Goal: Information Seeking & Learning: Compare options

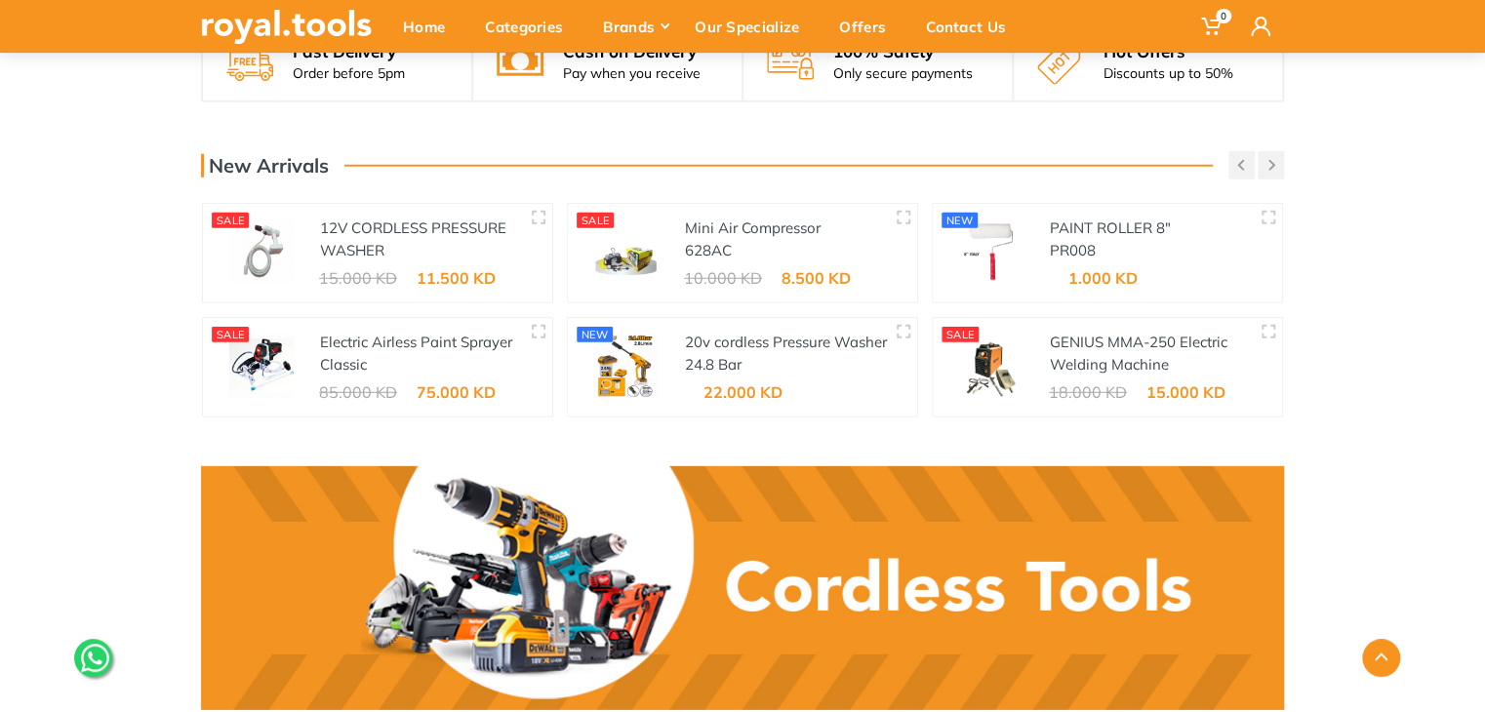
scroll to position [2558, 0]
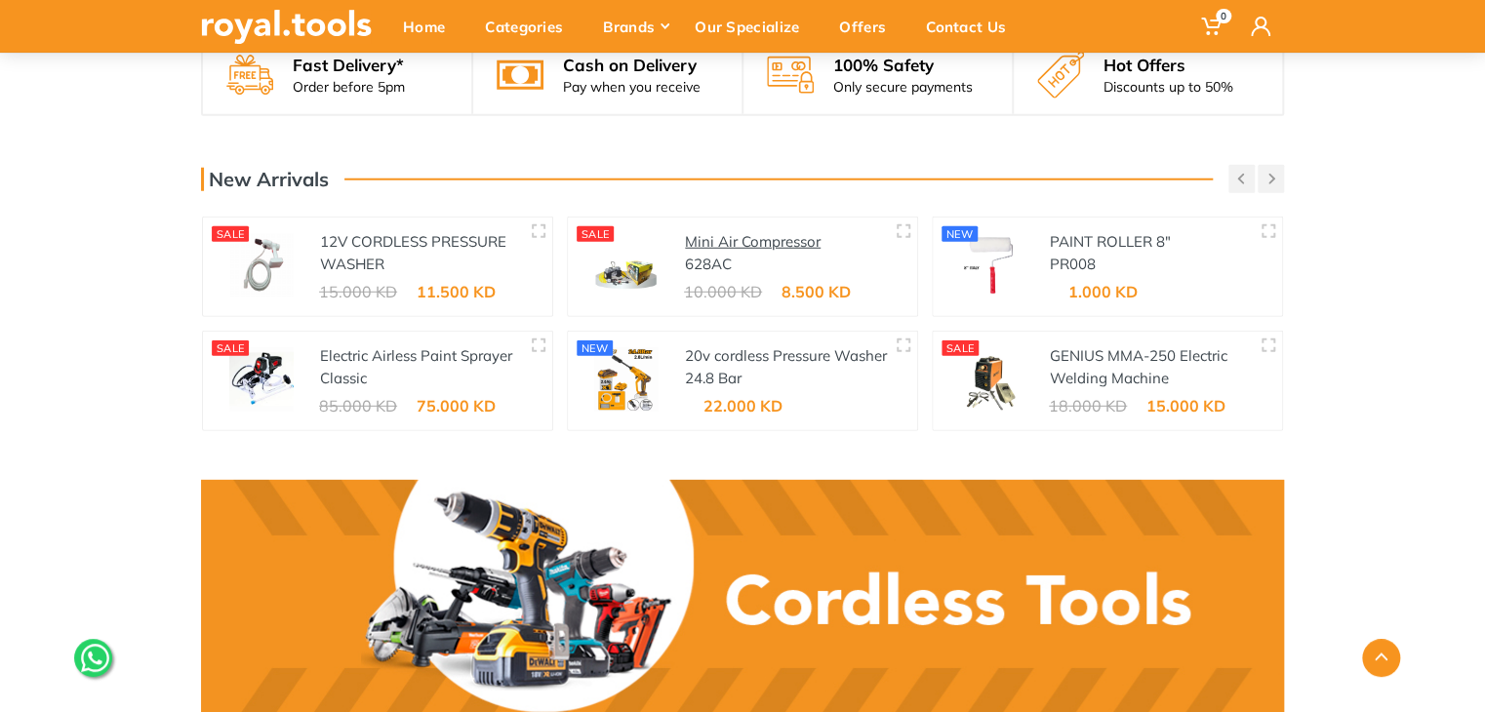
click at [716, 232] on link "Mini Air Compressor" at bounding box center [753, 241] width 136 height 19
click at [343, 232] on link "12V CORDLESS PRESSURE WASHER" at bounding box center [413, 252] width 186 height 41
click at [423, 346] on link "Electric Airless Paint Sprayer Classic" at bounding box center [416, 366] width 192 height 41
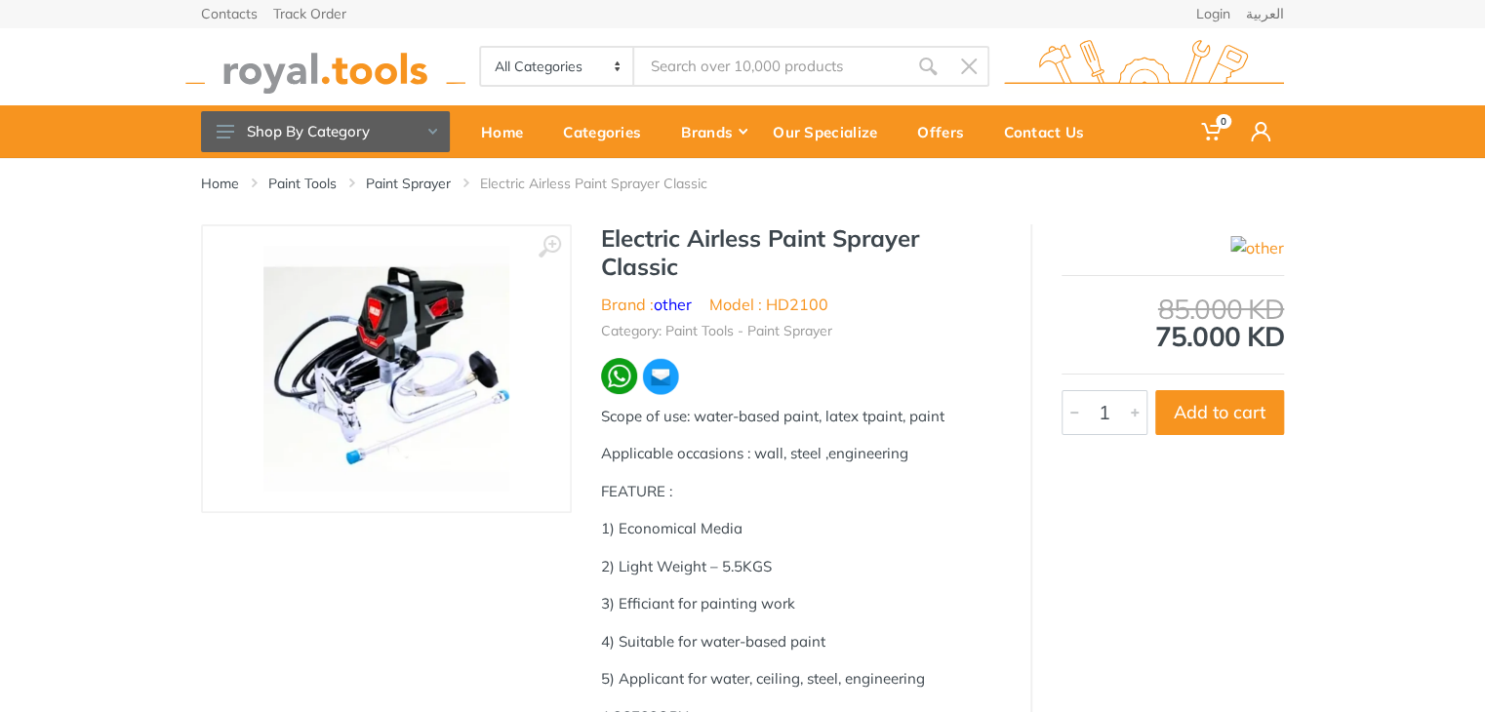
click at [286, 73] on img at bounding box center [325, 67] width 280 height 54
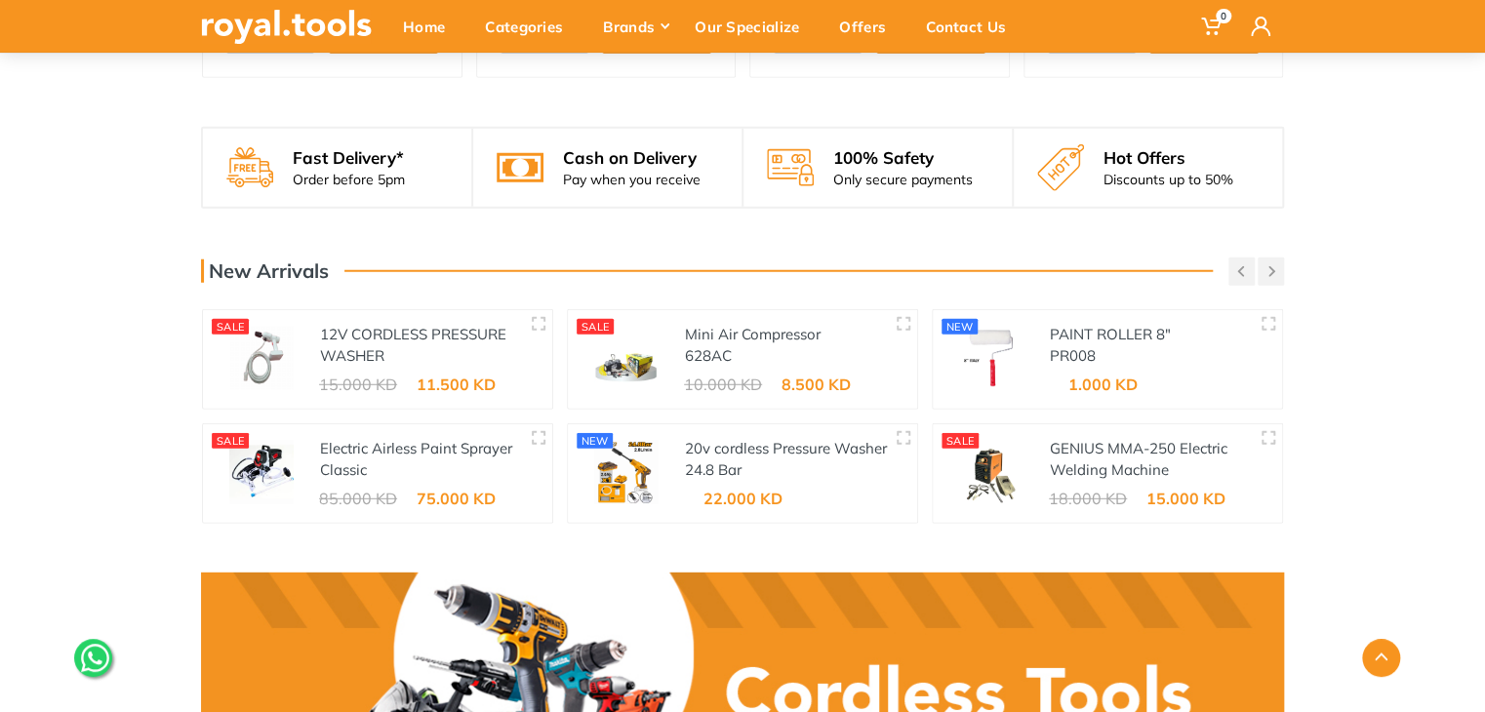
scroll to position [2454, 0]
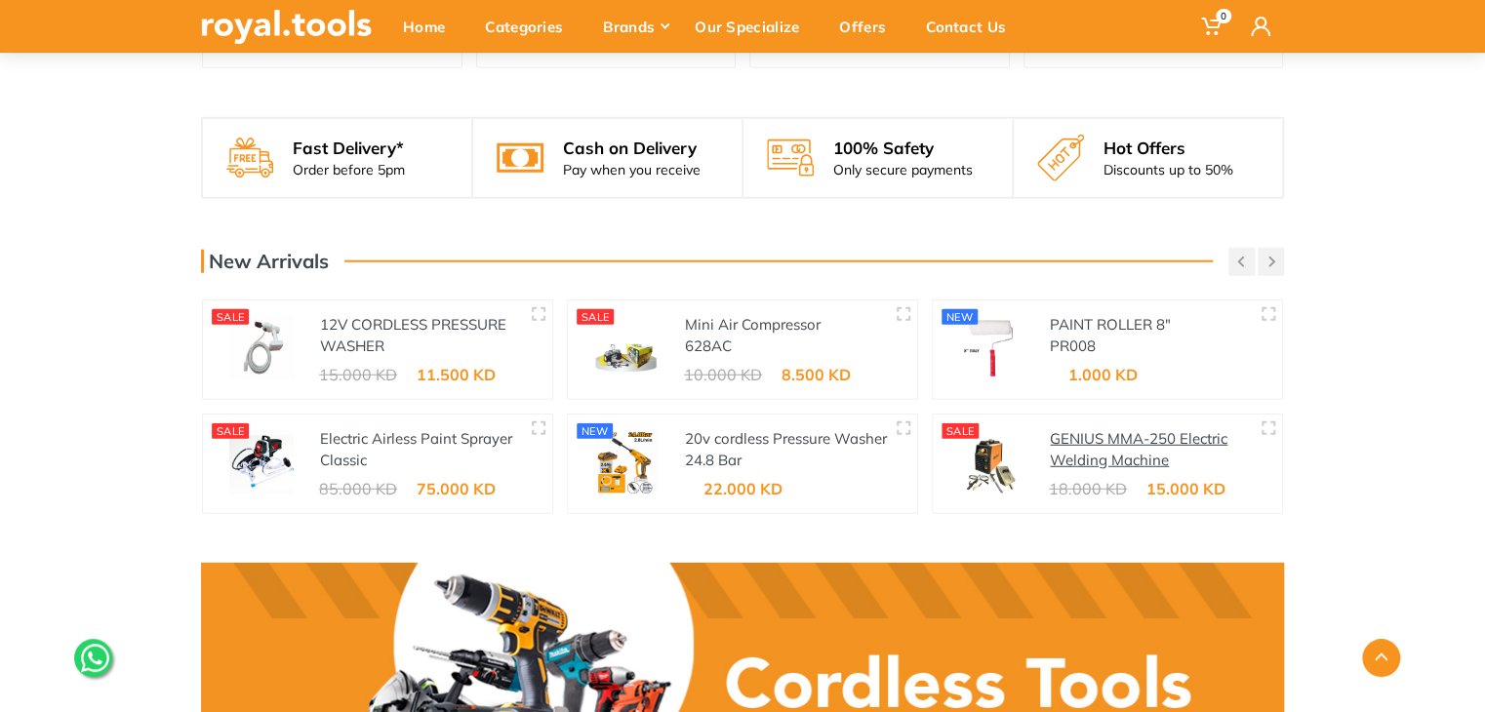
click at [1124, 430] on link "GENIUS MMA-250 Electric Welding Machine" at bounding box center [1139, 449] width 178 height 41
click at [1268, 270] on button "button" at bounding box center [1271, 262] width 26 height 28
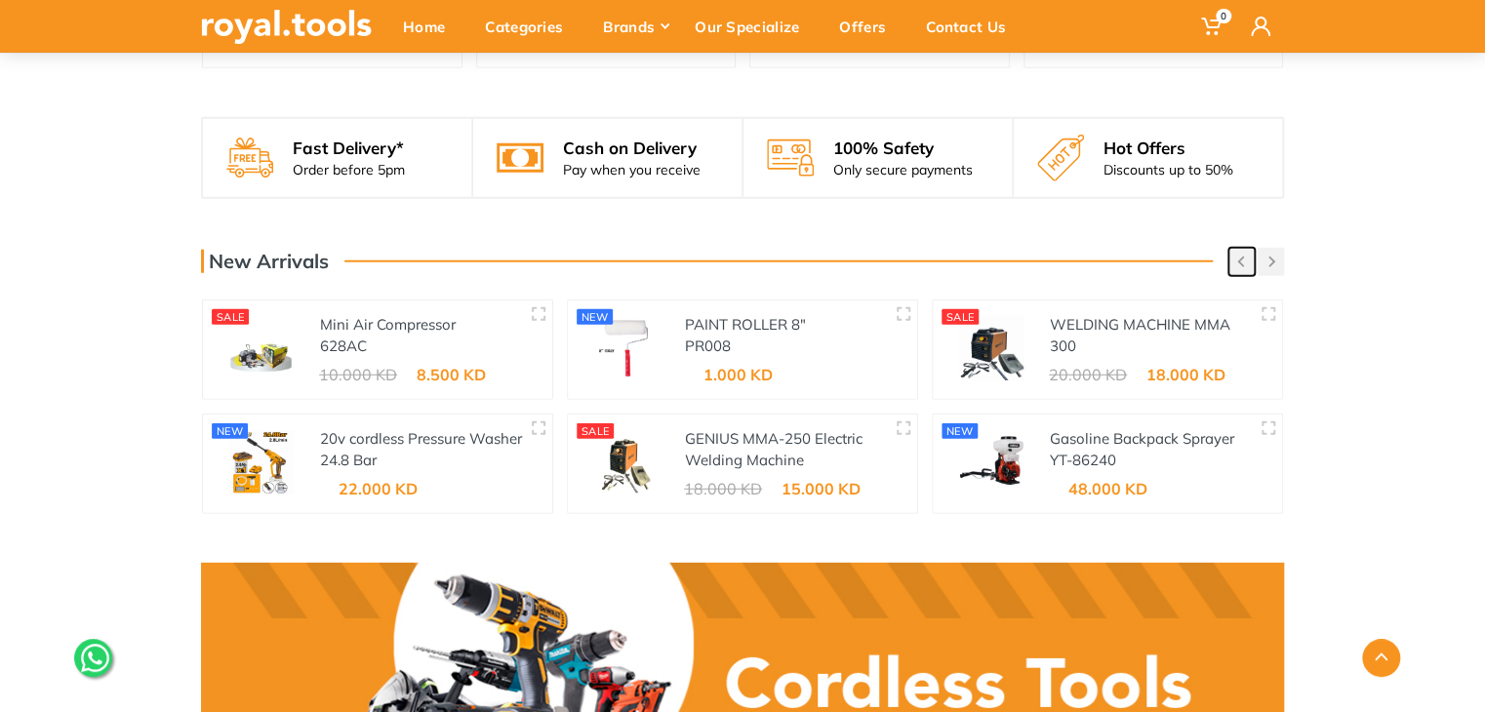
click at [1237, 264] on icon "button" at bounding box center [1240, 262] width 7 height 11
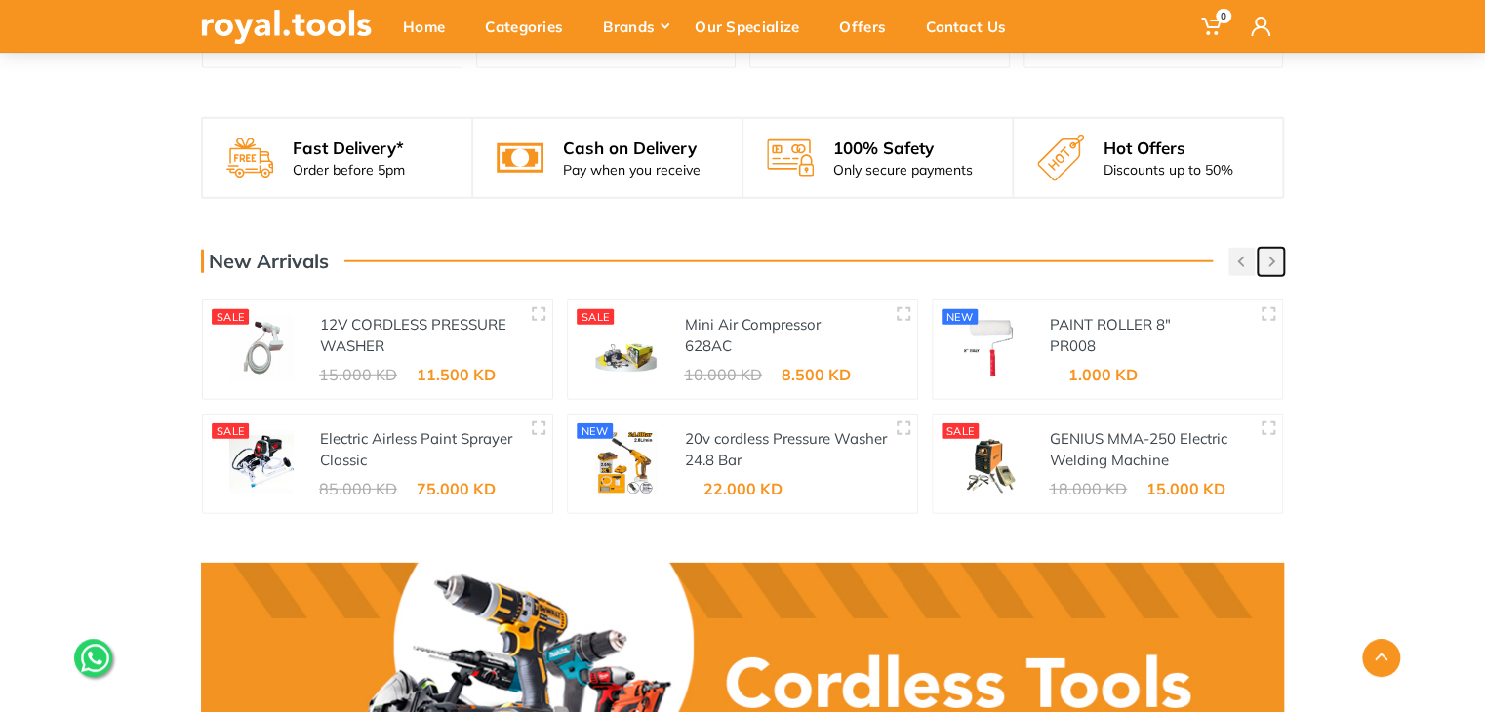
click at [1269, 262] on use "button" at bounding box center [1271, 262] width 7 height 11
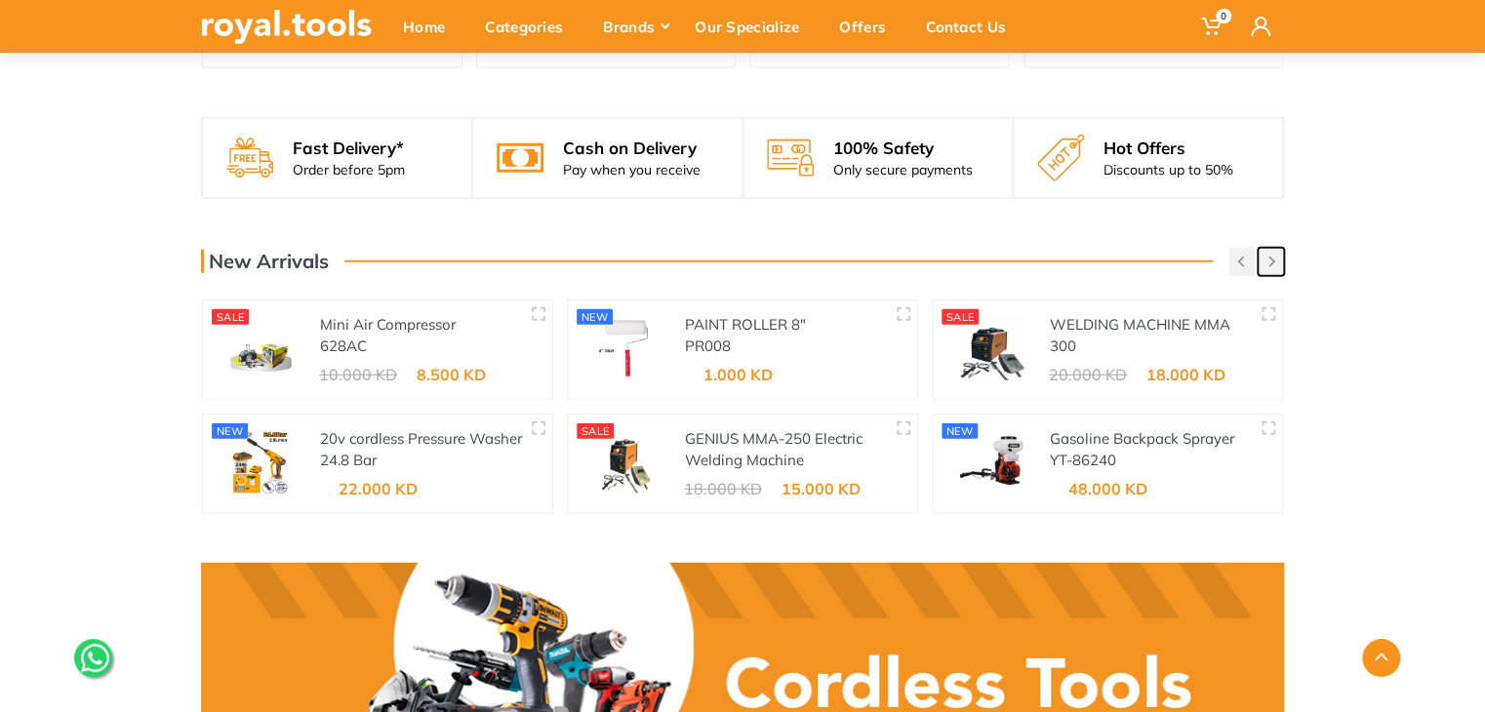
click at [1269, 262] on use "button" at bounding box center [1271, 262] width 7 height 11
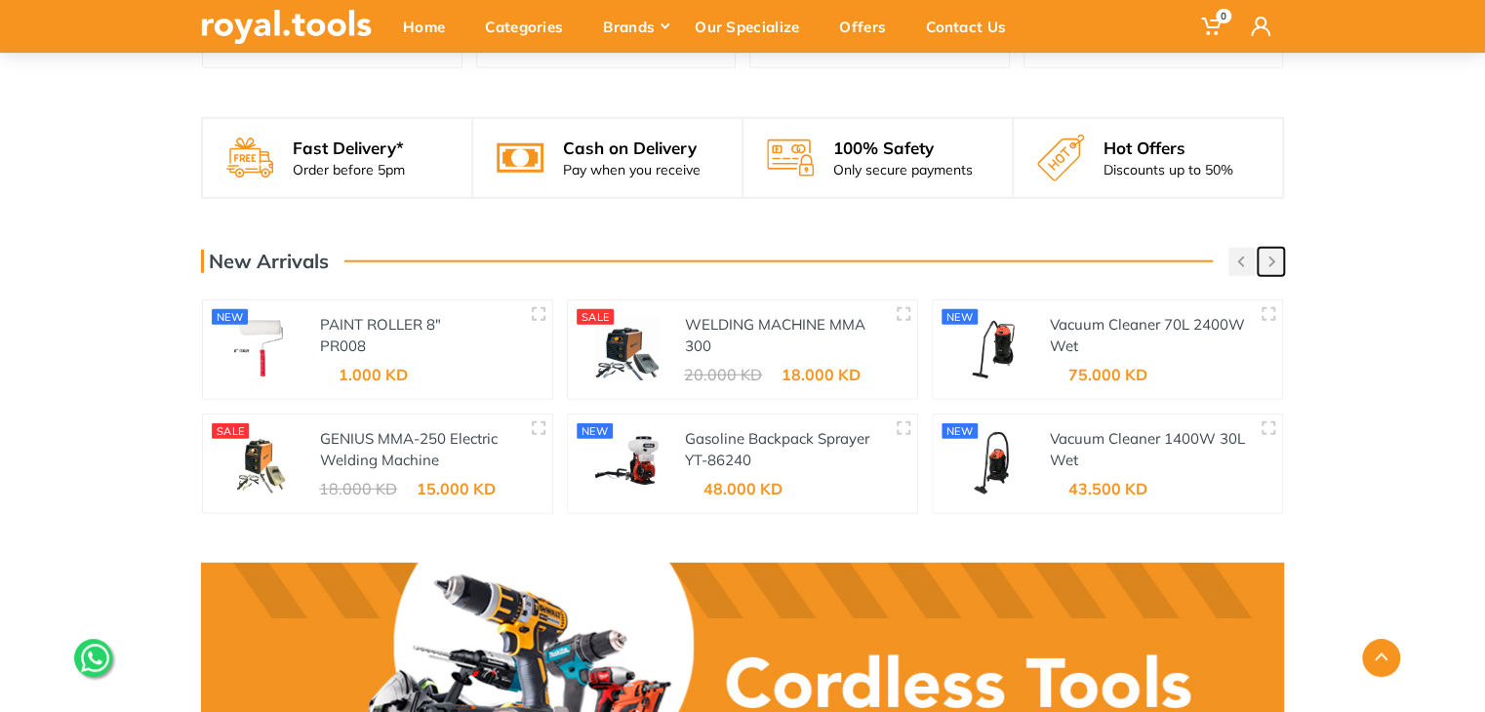
click at [1269, 262] on use "button" at bounding box center [1271, 262] width 7 height 11
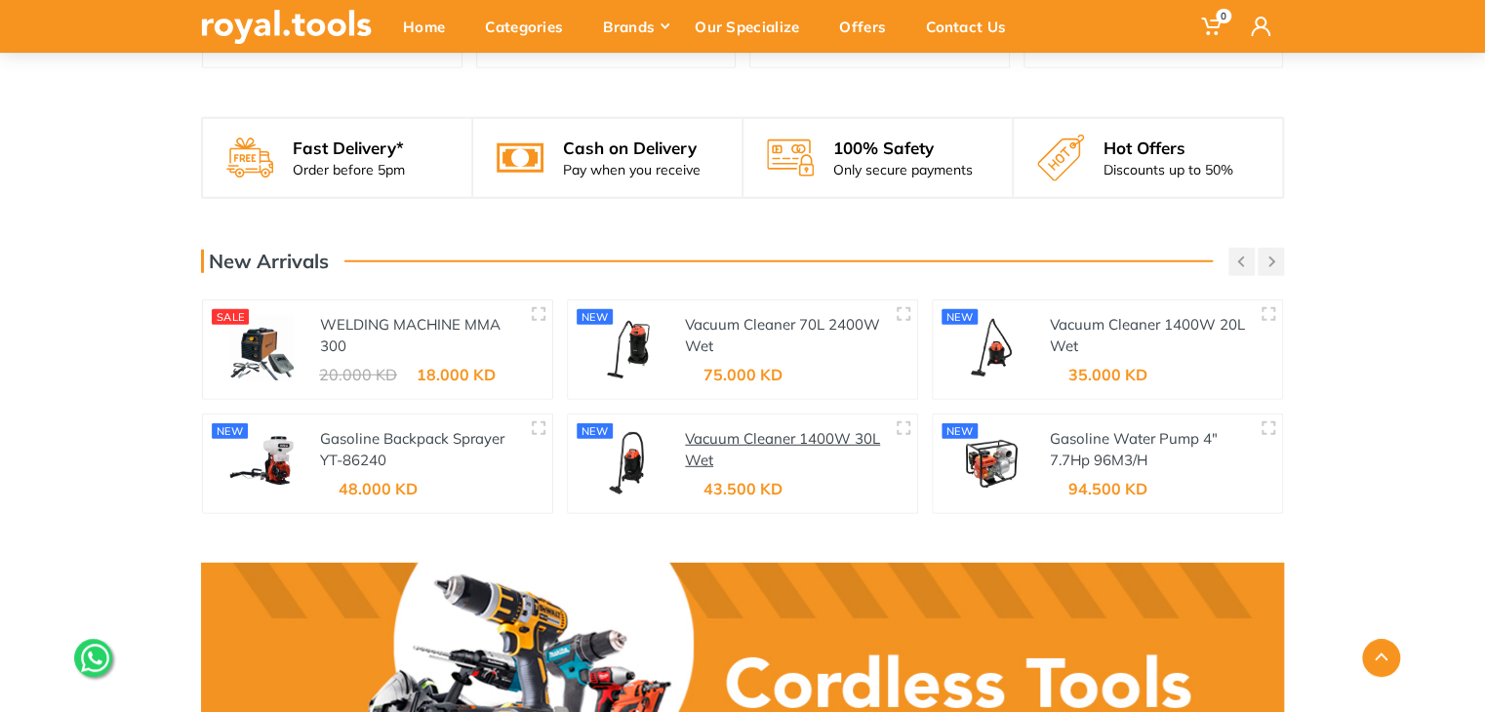
click at [754, 439] on link "Vacuum Cleaner 1400W 30L Wet" at bounding box center [782, 449] width 195 height 41
click at [1267, 270] on button "button" at bounding box center [1271, 262] width 26 height 28
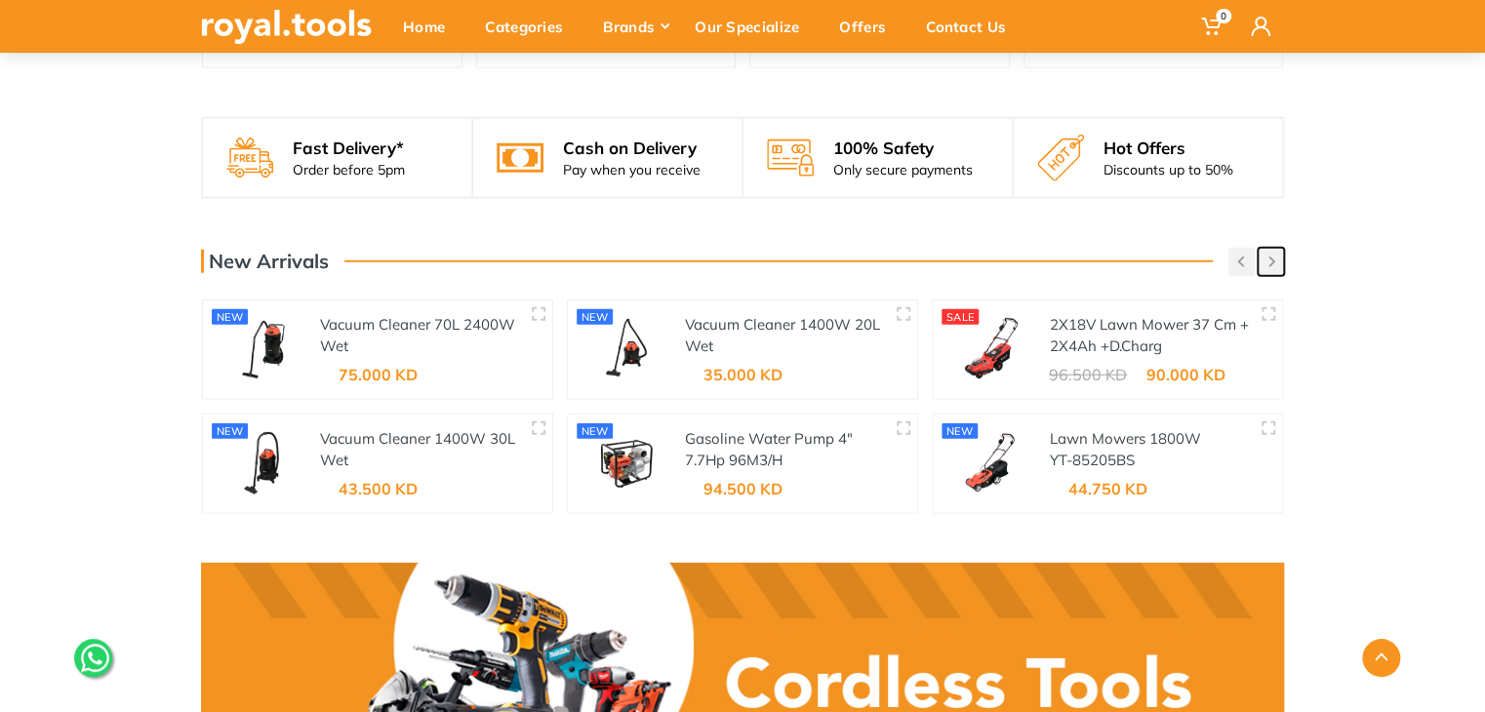
click at [1267, 270] on button "button" at bounding box center [1271, 262] width 26 height 28
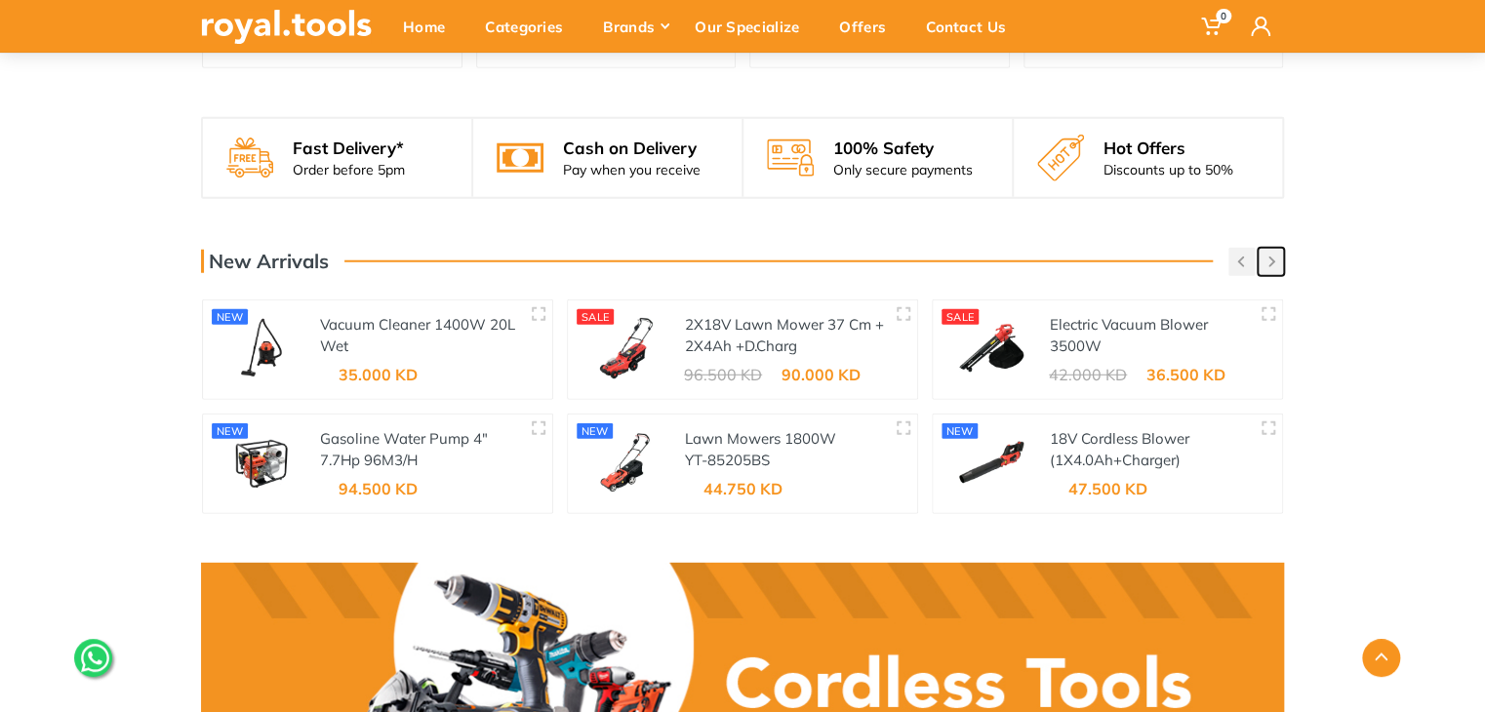
click at [1267, 270] on button "button" at bounding box center [1271, 262] width 26 height 28
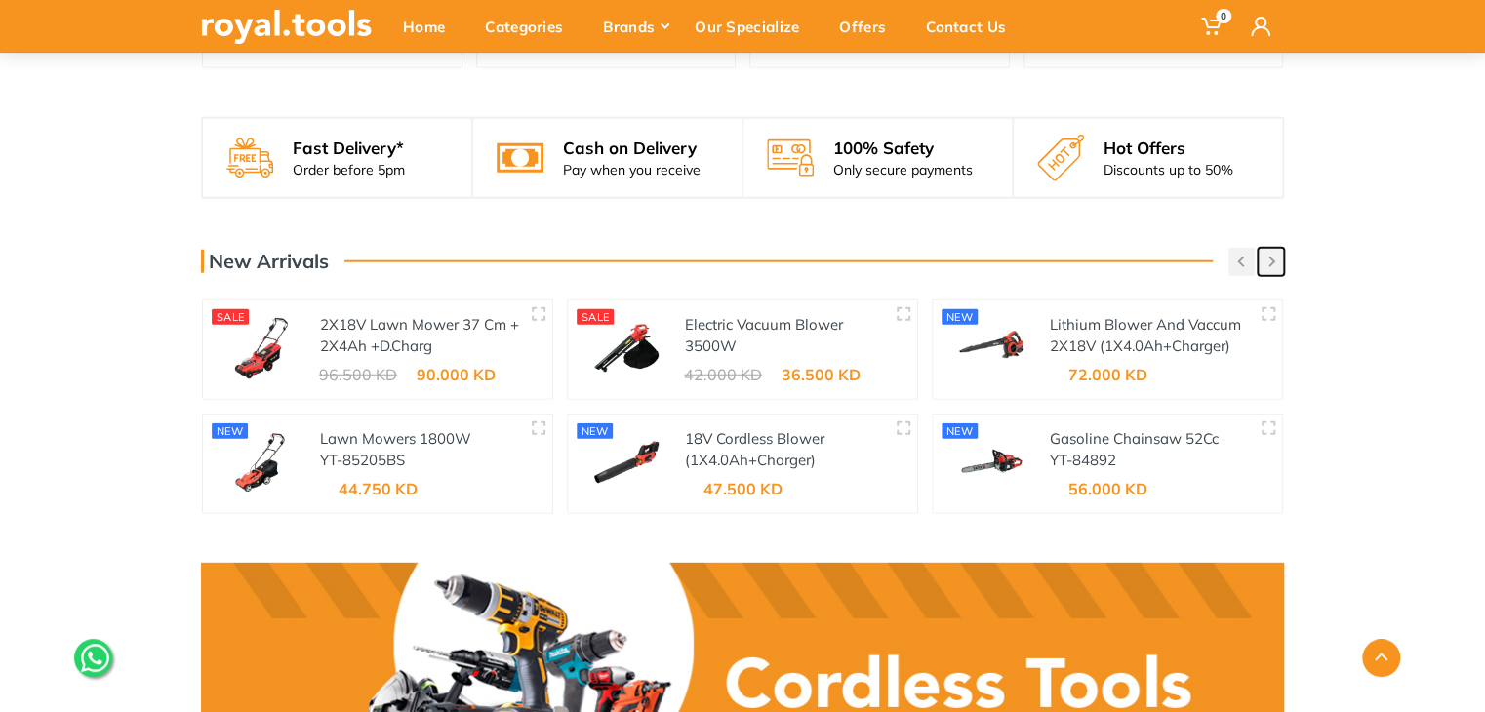
click at [1267, 270] on button "button" at bounding box center [1271, 262] width 26 height 28
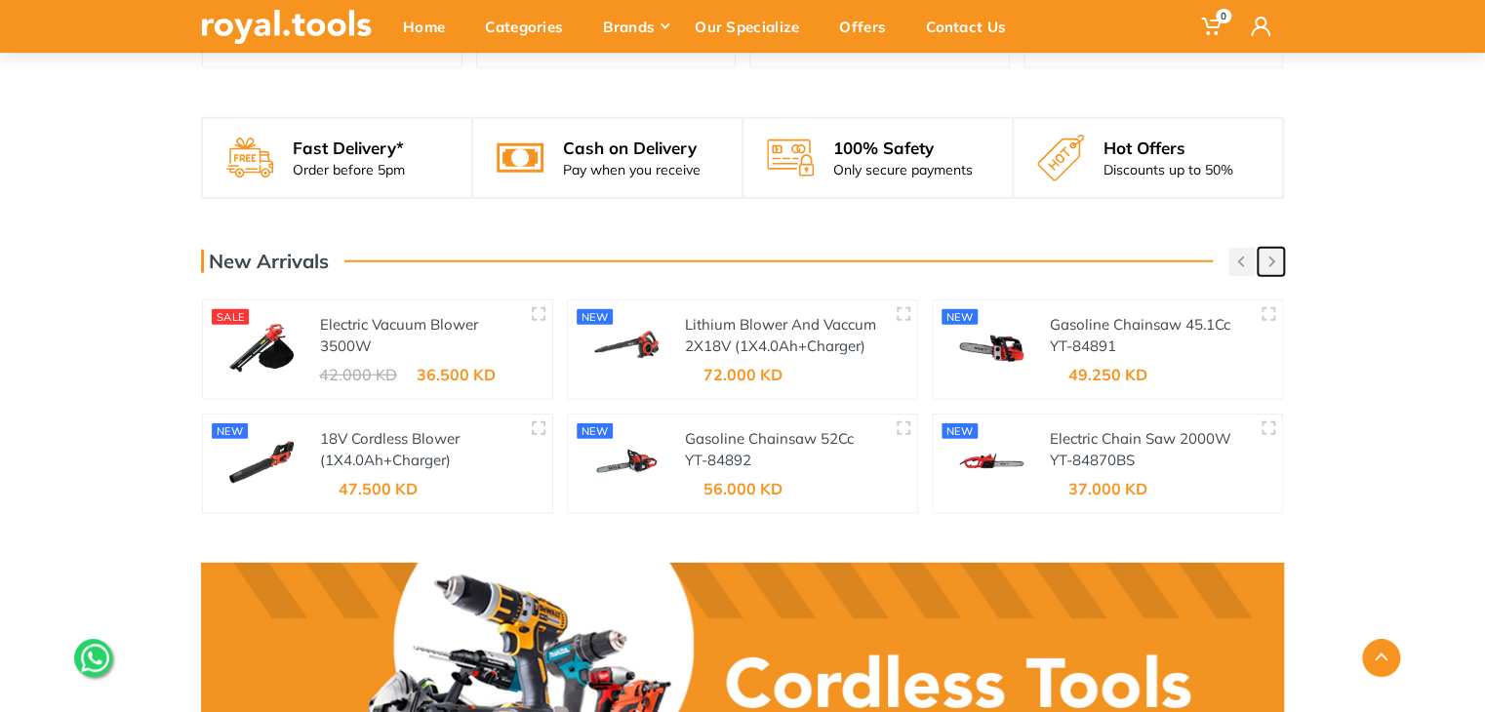
click at [1267, 270] on button "button" at bounding box center [1271, 262] width 26 height 28
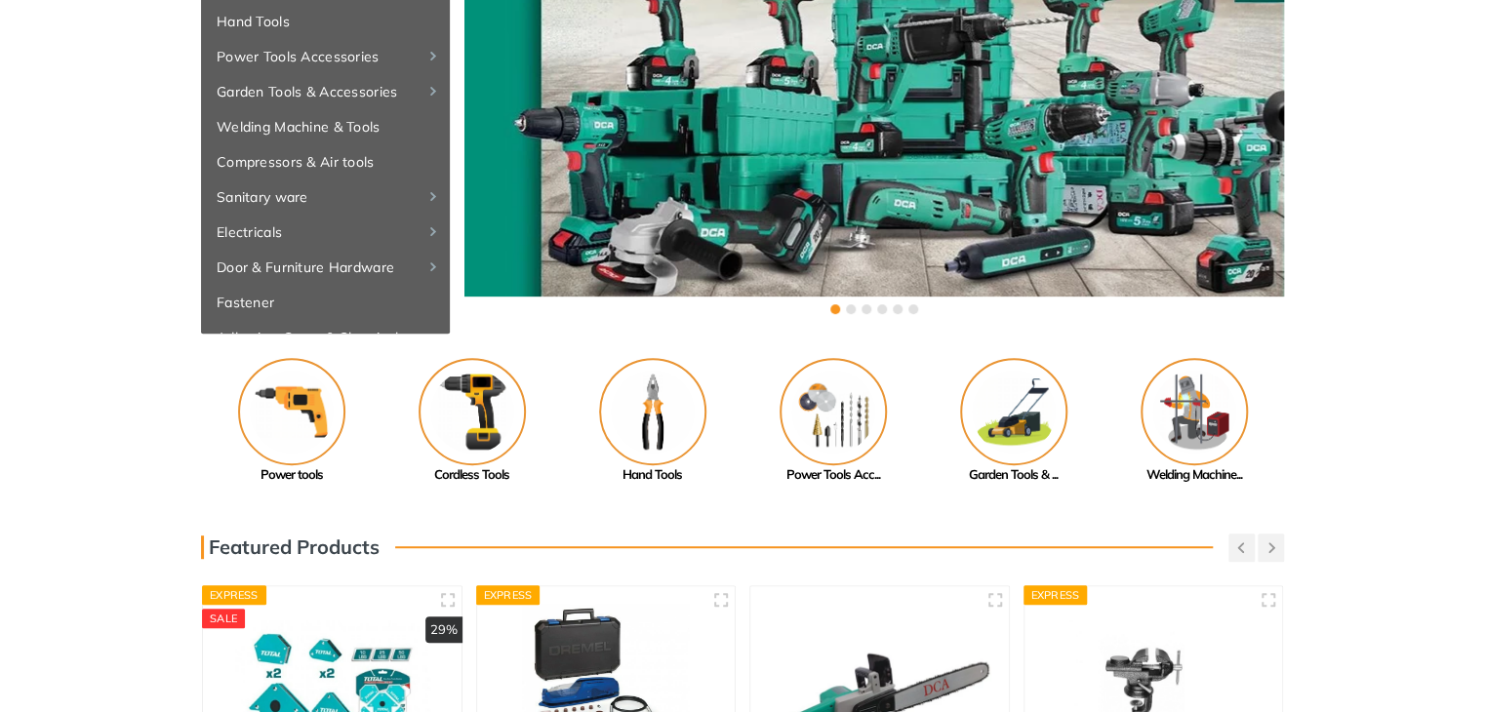
scroll to position [0, 0]
